Goal: Task Accomplishment & Management: Manage account settings

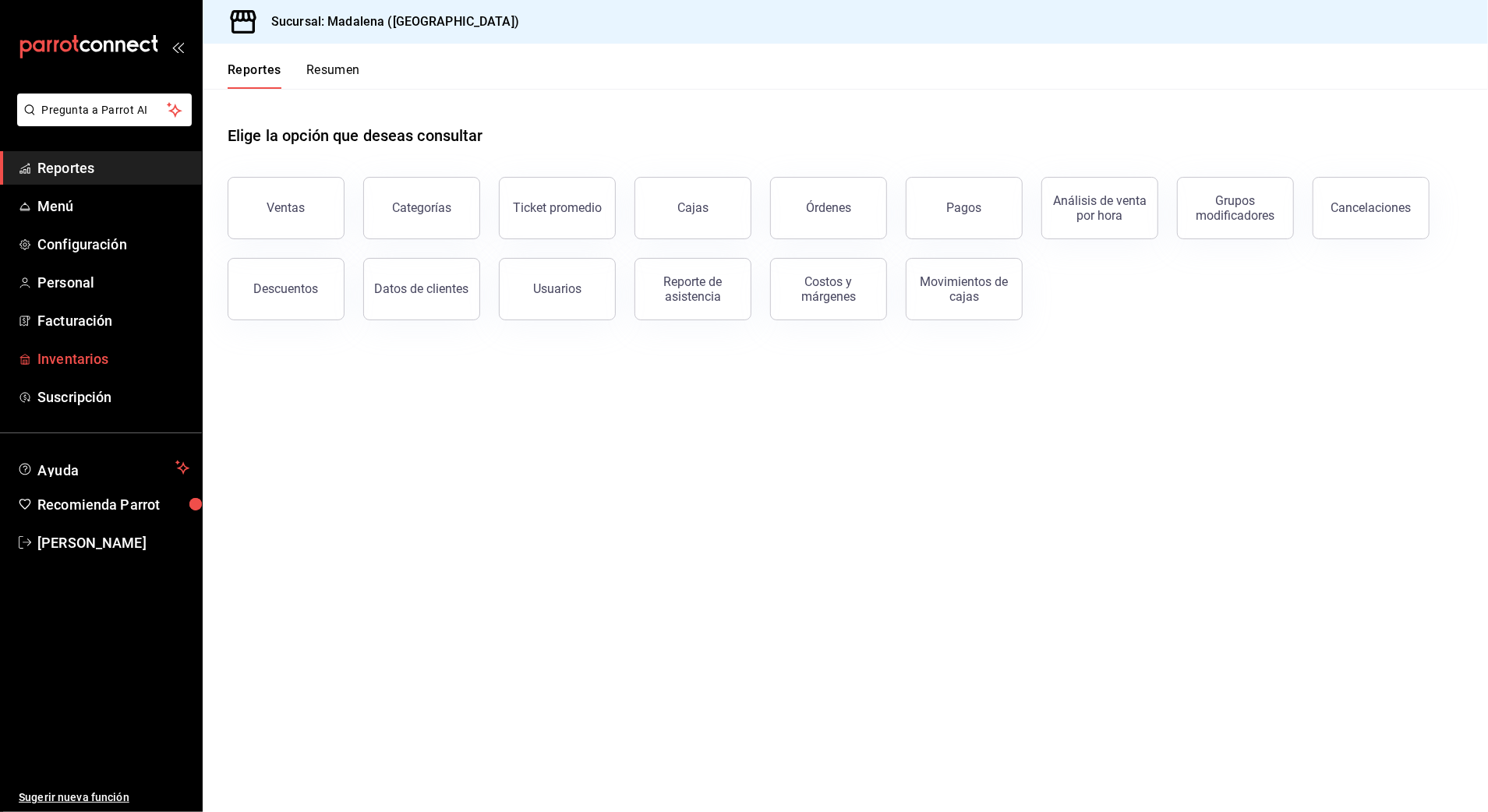
click at [55, 350] on span "Inventarios" at bounding box center [113, 359] width 152 height 21
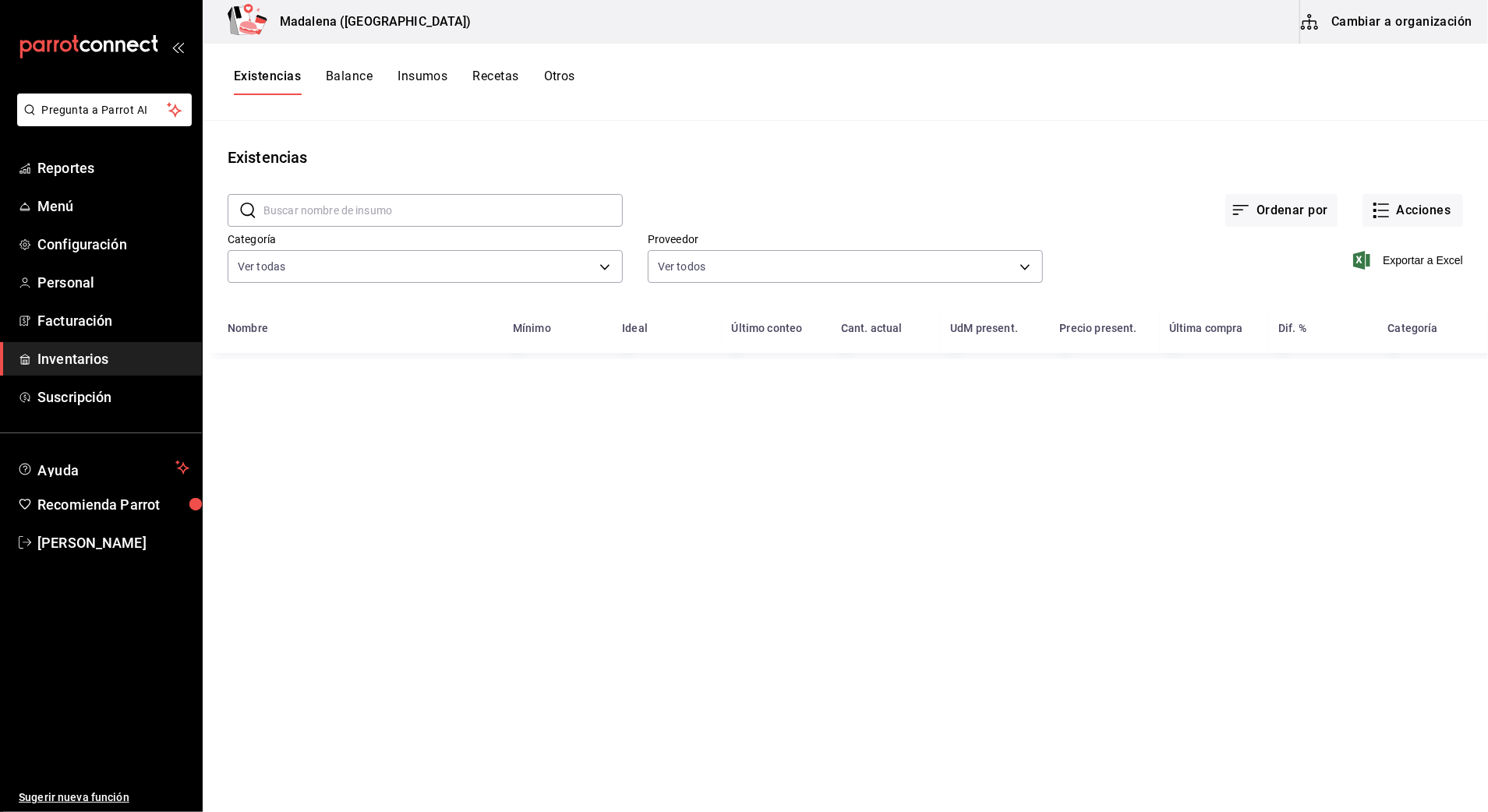
click at [341, 215] on input "text" at bounding box center [443, 210] width 360 height 31
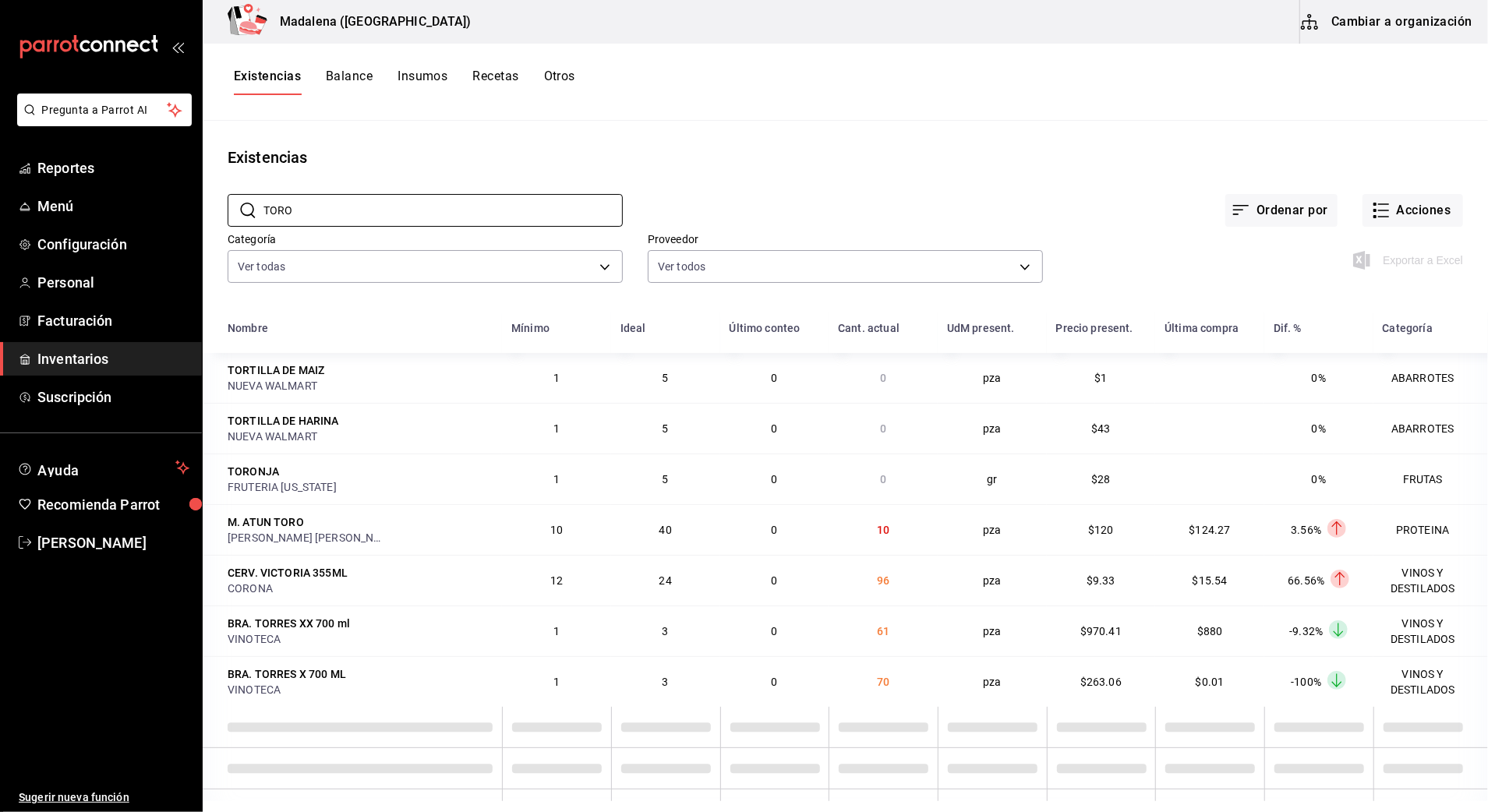
click at [926, 66] on div "Existencias Balance Insumos Recetas Otros" at bounding box center [845, 82] width 1285 height 77
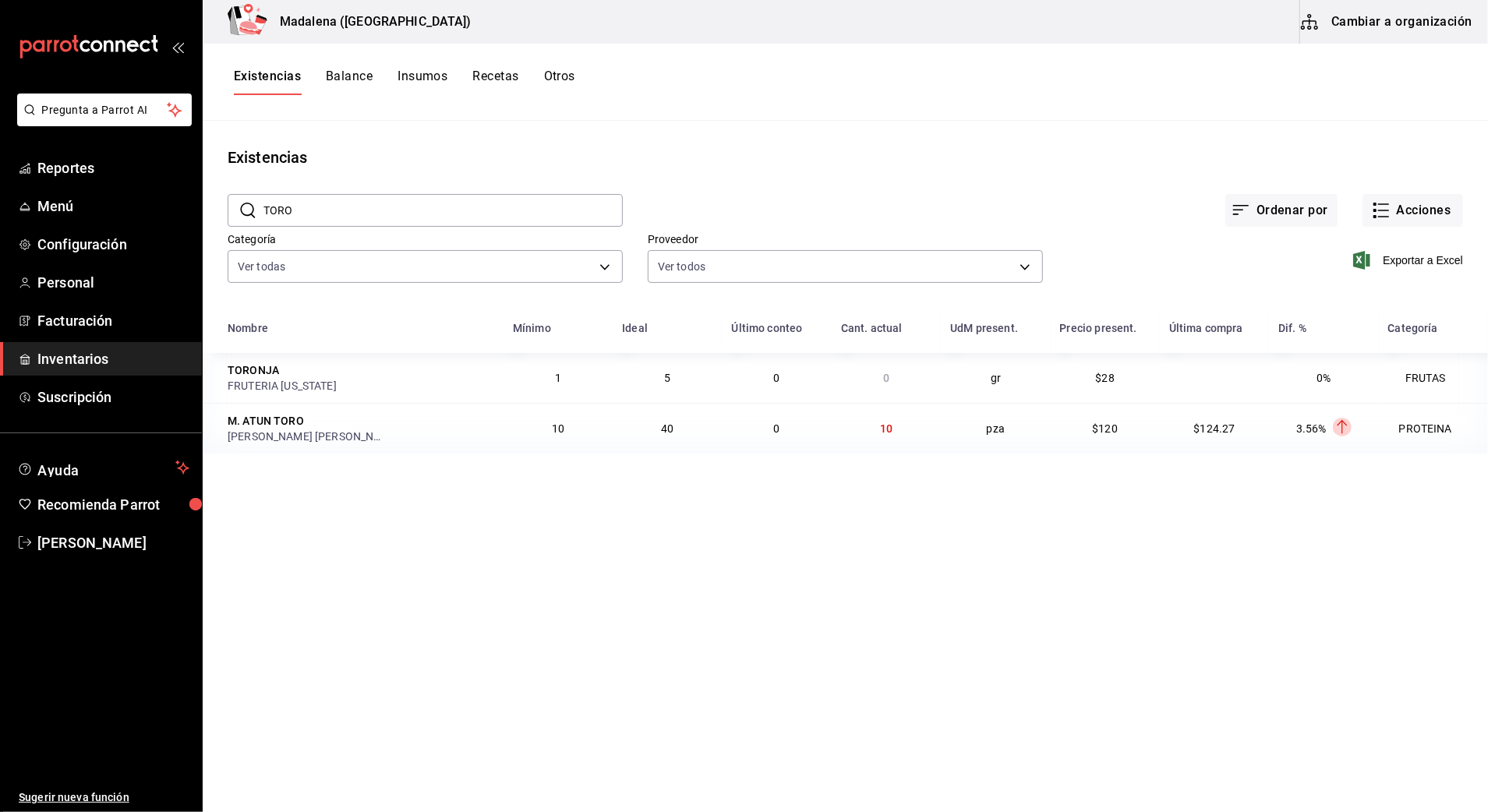
click at [484, 228] on div "Categoría Ver todas 08f8d543-33e6-4481-bf08-168a13d25a39,fff70c4d-68a8-4fc6-afb…" at bounding box center [413, 247] width 420 height 79
drag, startPoint x: 423, startPoint y: 217, endPoint x: 120, endPoint y: 275, distance: 308.5
click at [120, 275] on div "Pregunta a Parrot AI Reportes Menú Configuración Personal Facturación Inventari…" at bounding box center [744, 401] width 1488 height 801
drag, startPoint x: 321, startPoint y: 200, endPoint x: 278, endPoint y: 209, distance: 43.9
click at [278, 209] on input "TARTAR" at bounding box center [443, 210] width 360 height 31
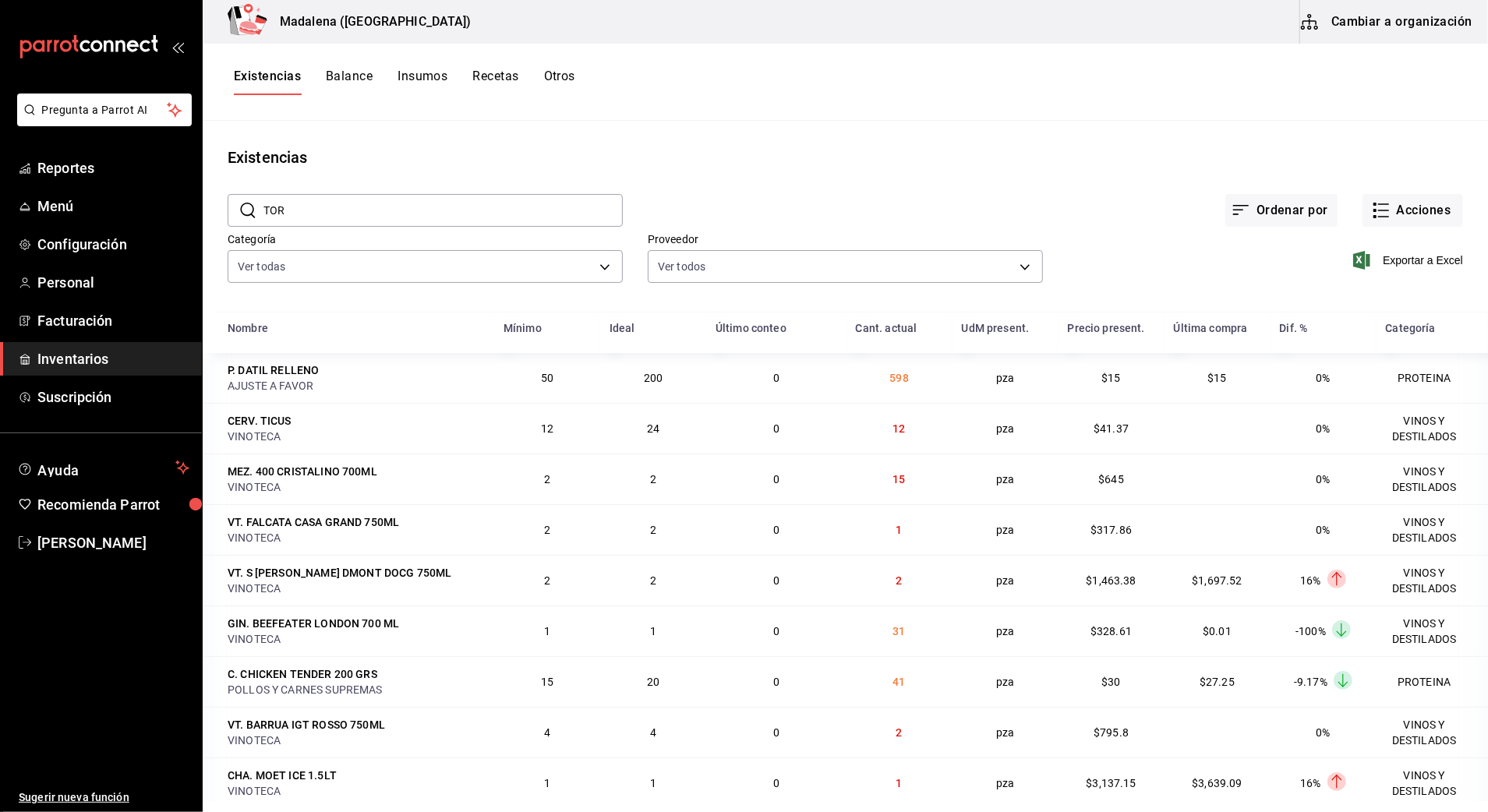
type input "TORO"
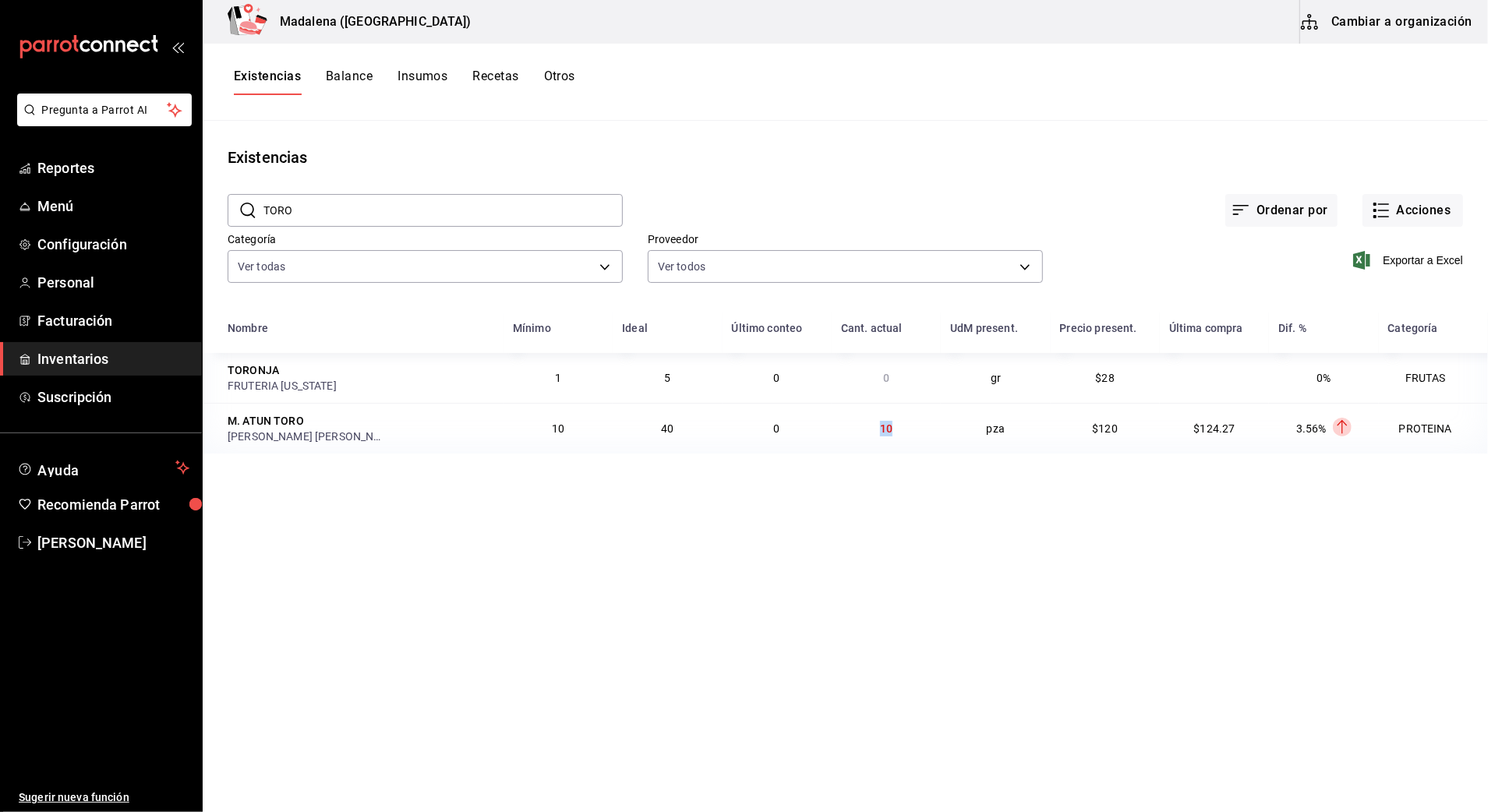
drag, startPoint x: 881, startPoint y: 435, endPoint x: 917, endPoint y: 436, distance: 36.0
click at [917, 436] on td "10" at bounding box center [886, 428] width 109 height 51
drag, startPoint x: 917, startPoint y: 436, endPoint x: 908, endPoint y: 435, distance: 9.1
click at [908, 435] on td "10" at bounding box center [886, 428] width 109 height 51
click at [989, 543] on main "Existencias ​ TORO ​ Ordenar por Acciones Categoría Ver todas 08f8d543-33e6-448…" at bounding box center [845, 461] width 1285 height 680
